Goal: Task Accomplishment & Management: Manage account settings

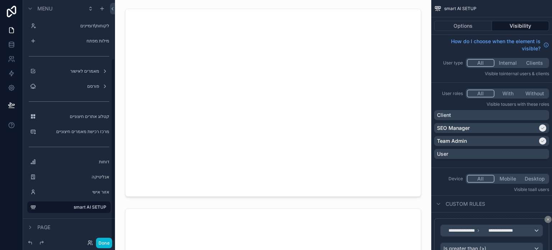
scroll to position [77, 0]
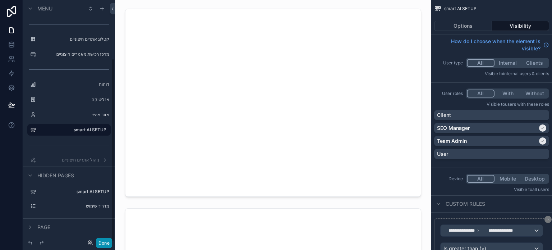
click at [101, 243] on button "Done" at bounding box center [104, 243] width 16 height 10
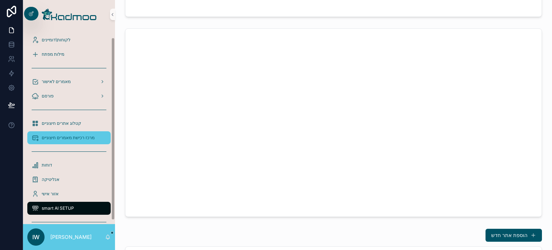
scroll to position [0, 0]
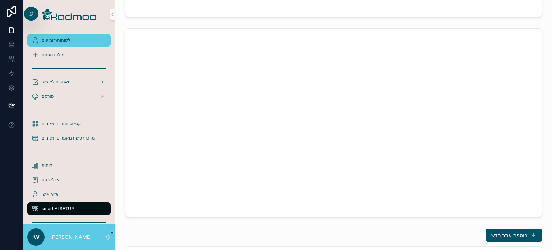
click at [70, 41] on span "לקוחות\דומיינים" at bounding box center [56, 40] width 29 height 6
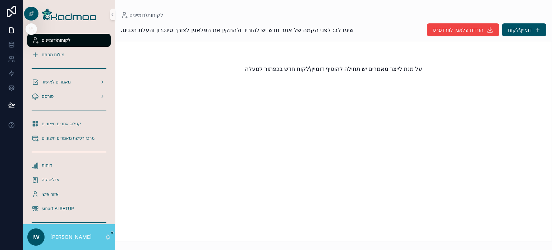
click at [32, 32] on div at bounding box center [31, 28] width 11 height 11
click at [29, 13] on icon at bounding box center [31, 14] width 6 height 6
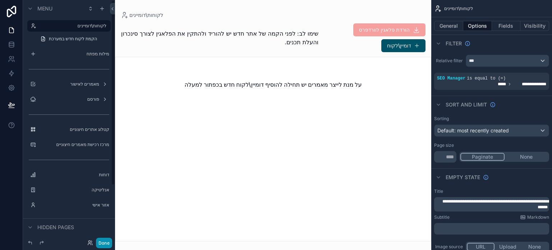
click at [105, 241] on button "Done" at bounding box center [104, 243] width 16 height 10
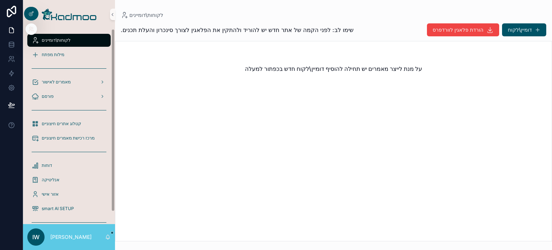
click at [32, 30] on icon at bounding box center [31, 29] width 6 height 6
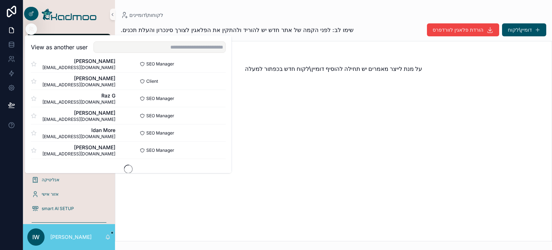
scroll to position [435, 0]
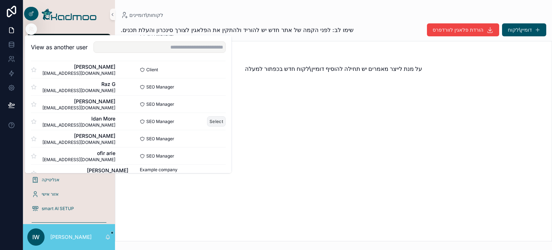
click at [208, 122] on button "Select" at bounding box center [216, 121] width 19 height 10
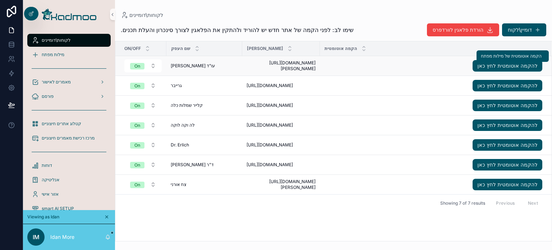
click at [234, 65] on div "עו"ד [PERSON_NAME] עו"ד [PERSON_NAME]" at bounding box center [204, 66] width 67 height 6
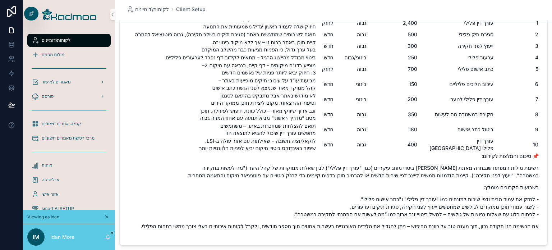
scroll to position [2989, 0]
